Goal: Find specific page/section: Find specific page/section

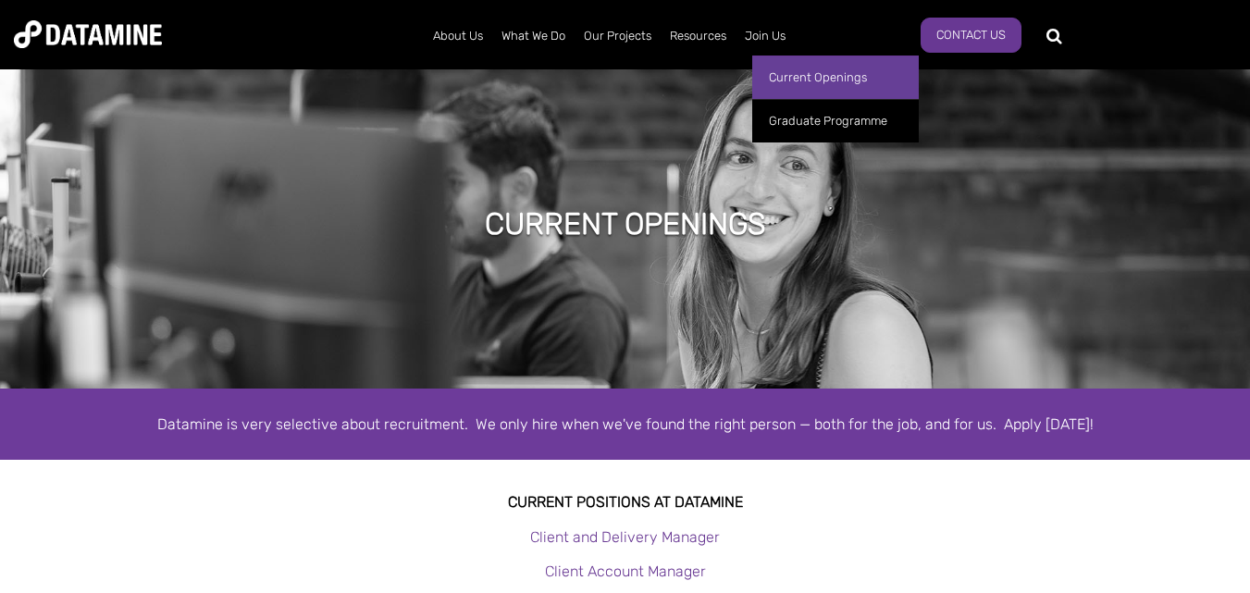
click at [794, 76] on link "Current Openings" at bounding box center [835, 77] width 167 height 43
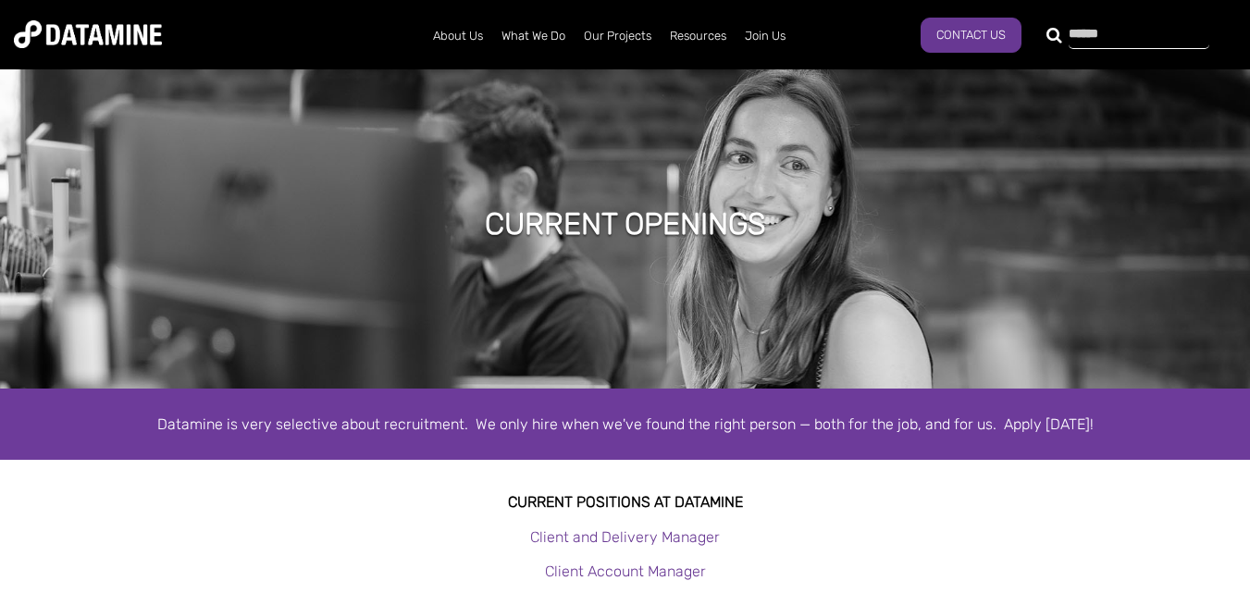
click at [1057, 41] on div at bounding box center [1127, 34] width 141 height 30
type input "**********"
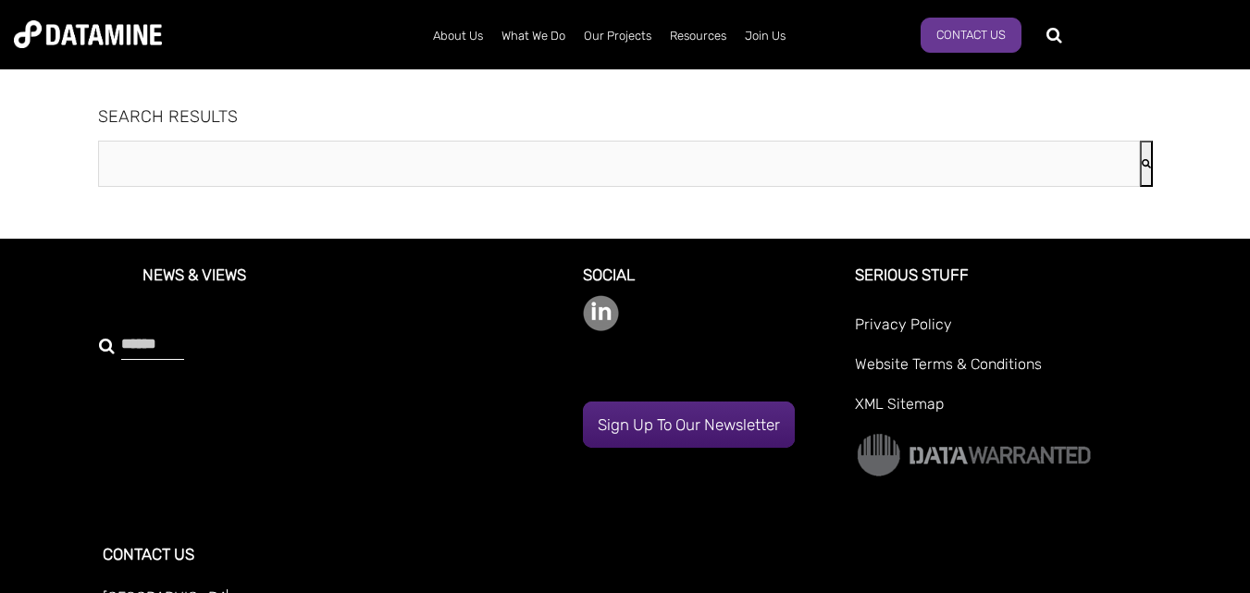
type input "**********"
